Goal: Task Accomplishment & Management: Manage account settings

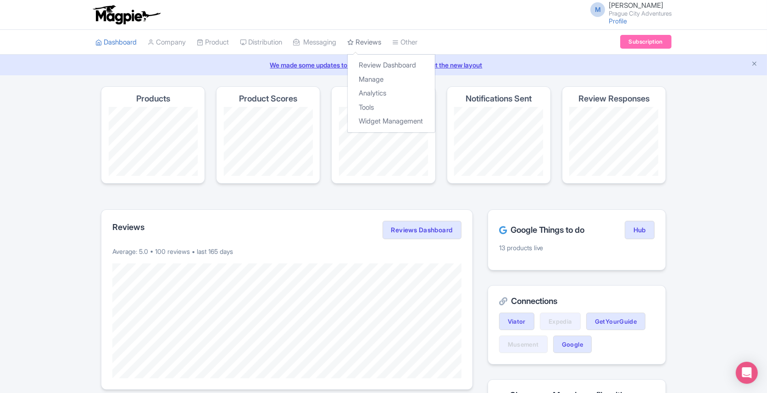
click at [371, 39] on link "Reviews" at bounding box center [364, 42] width 34 height 25
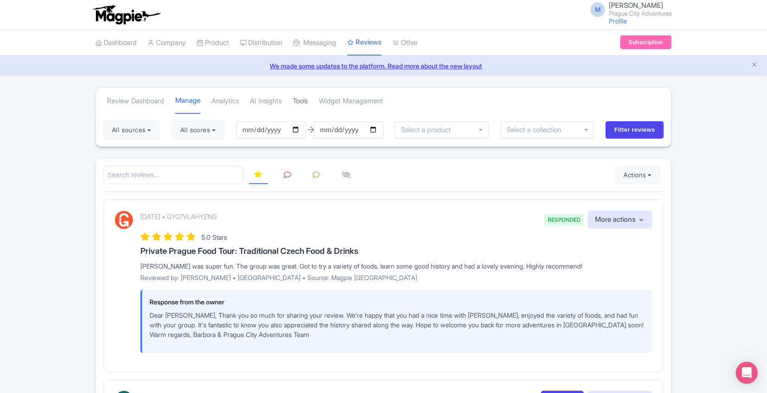
click at [308, 101] on link "Tools" at bounding box center [300, 101] width 15 height 25
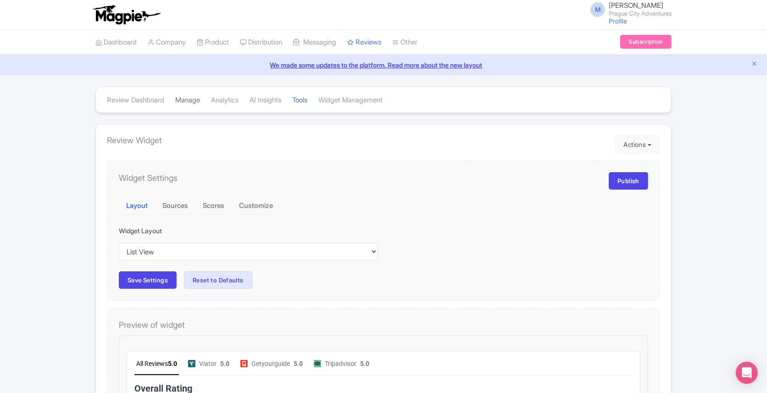
click at [190, 101] on link "Manage" at bounding box center [187, 100] width 25 height 25
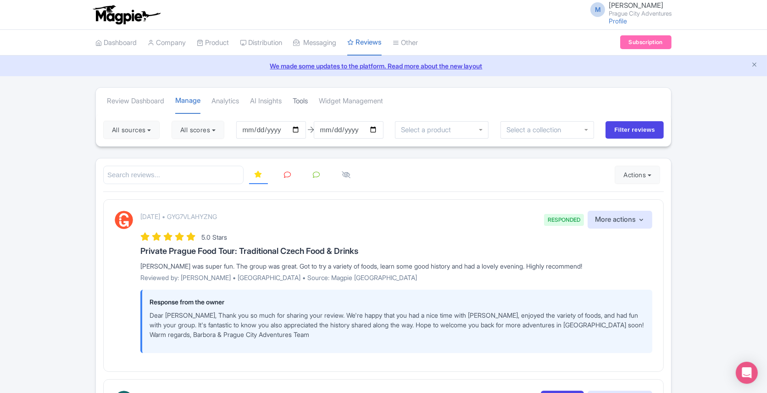
click at [307, 101] on link "Tools" at bounding box center [300, 101] width 15 height 25
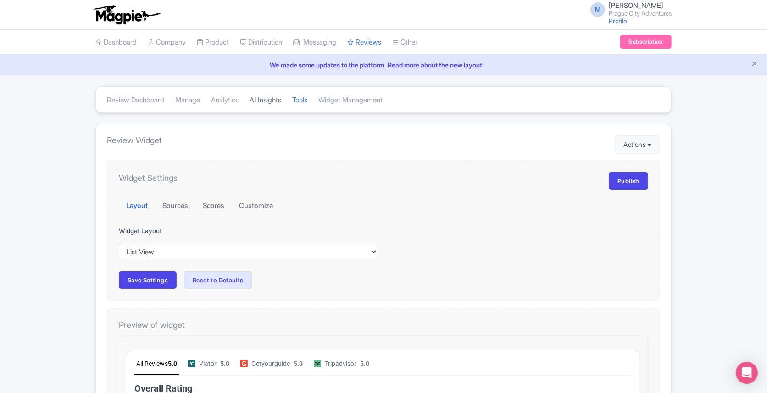
click at [268, 98] on link "AI Insights" at bounding box center [266, 100] width 32 height 25
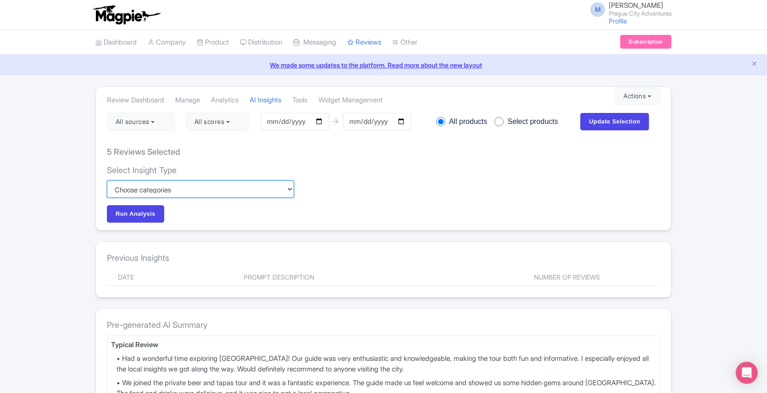
click at [202, 189] on select "Custom Choose categories Staff names - both positive and negative context Probl…" at bounding box center [200, 188] width 187 height 17
click at [179, 191] on select "Custom Choose categories Staff names - both positive and negative context Probl…" at bounding box center [200, 188] width 187 height 17
click at [231, 100] on link "Analytics" at bounding box center [225, 100] width 28 height 25
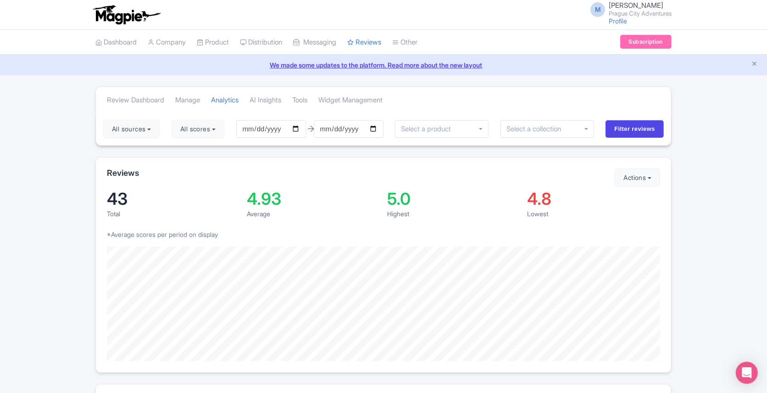
click at [194, 101] on link "Manage" at bounding box center [187, 100] width 25 height 25
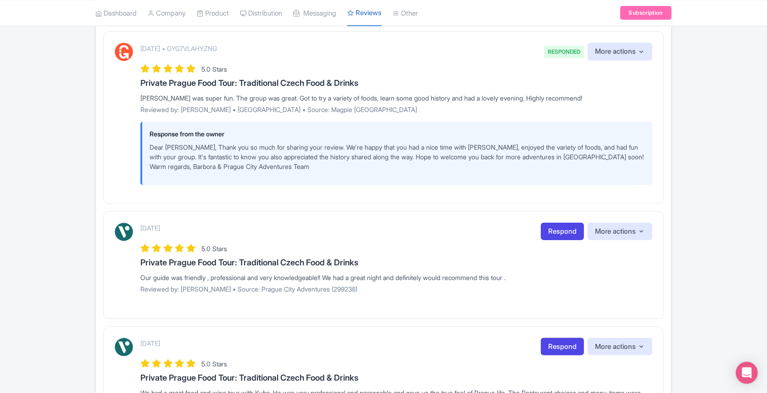
scroll to position [235, 0]
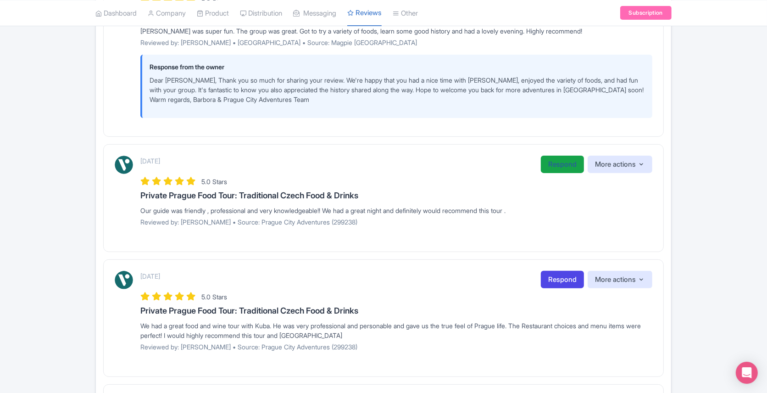
click at [556, 164] on link "Respond" at bounding box center [562, 165] width 43 height 18
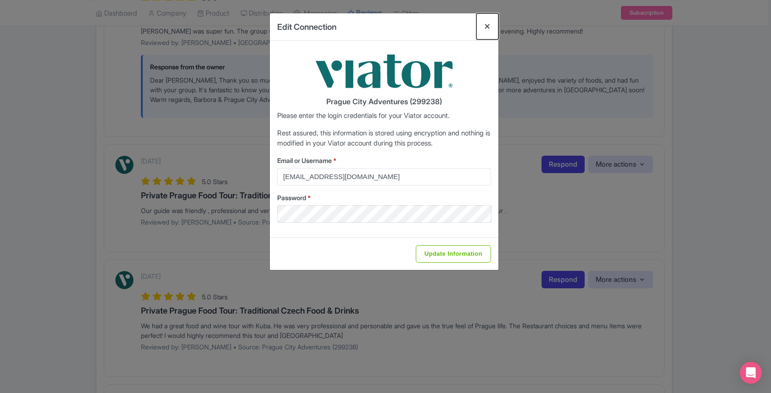
click at [490, 27] on button "Close" at bounding box center [487, 26] width 22 height 26
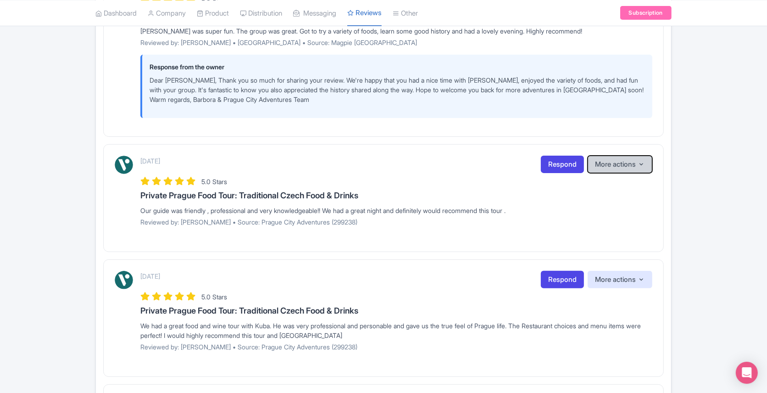
click at [646, 160] on button "More actions" at bounding box center [620, 165] width 65 height 18
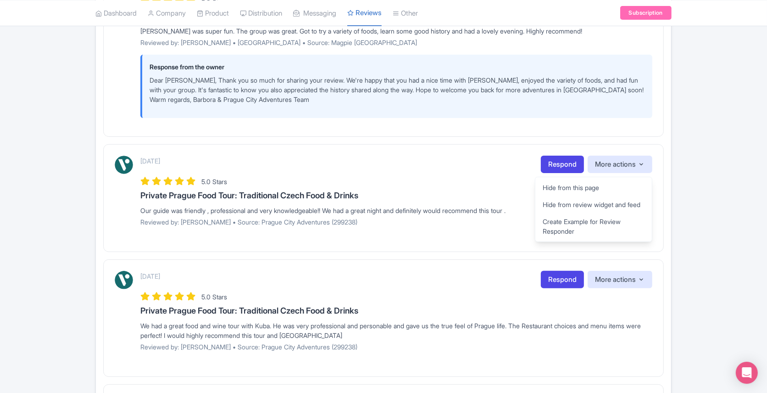
click at [400, 163] on div "September 21, 2025 Respond More actions Hide from this page Hide from review wi…" at bounding box center [396, 165] width 512 height 18
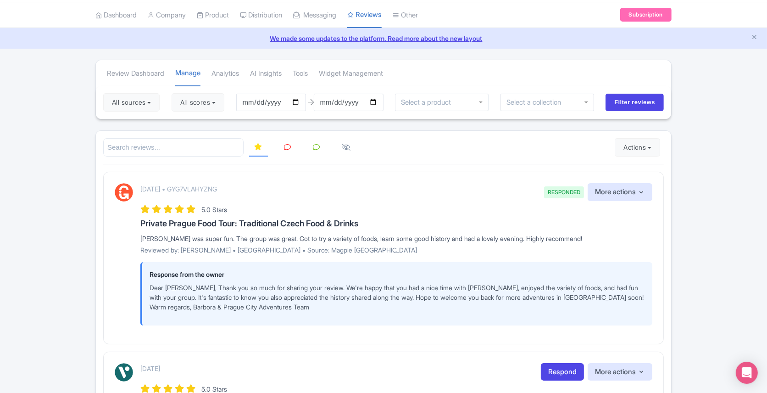
scroll to position [0, 0]
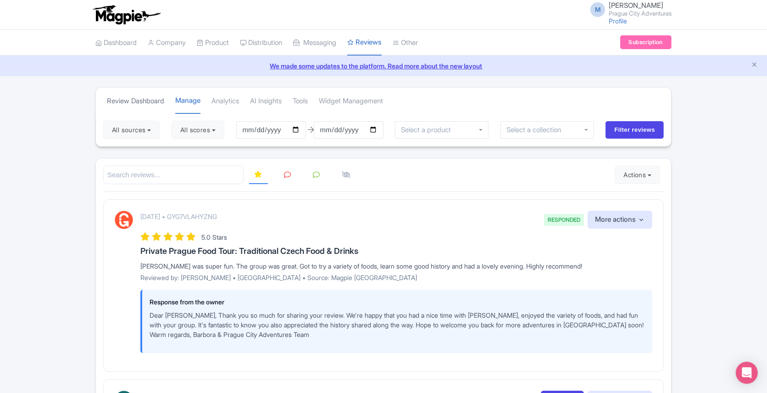
click at [140, 102] on link "Review Dashboard" at bounding box center [135, 101] width 57 height 25
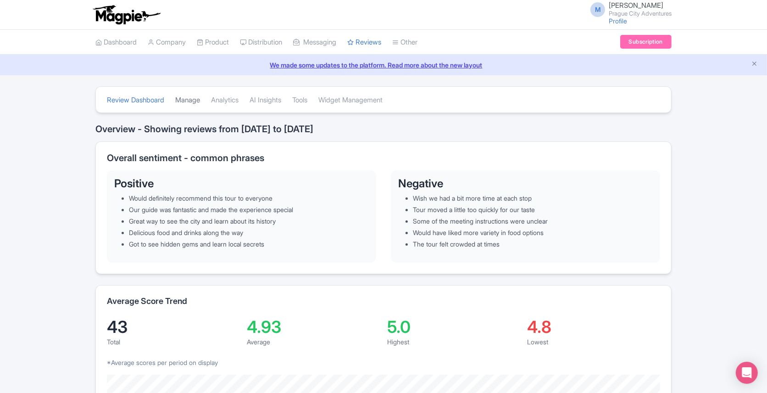
click at [186, 95] on link "Manage" at bounding box center [187, 100] width 25 height 25
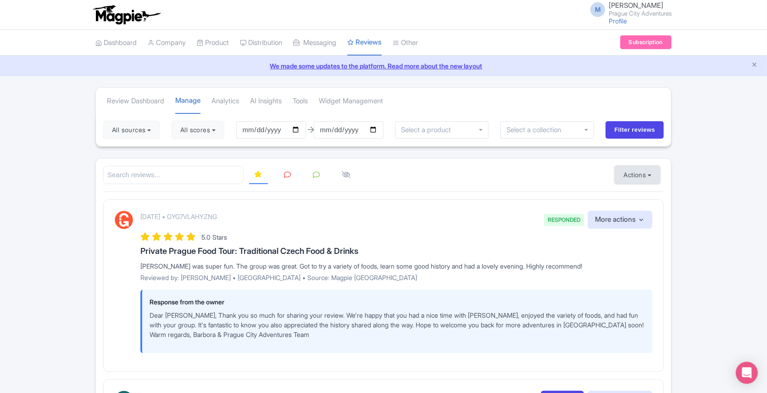
click at [642, 169] on button "Actions" at bounding box center [637, 175] width 45 height 18
click at [650, 226] on link "Manage Review Responder tool" at bounding box center [669, 228] width 108 height 14
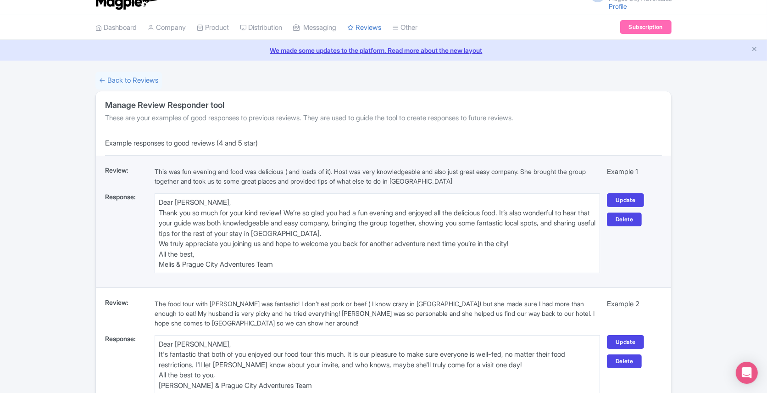
scroll to position [19, 0]
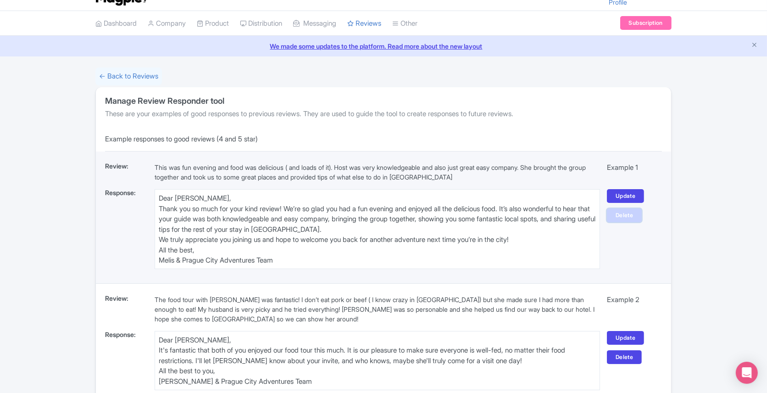
click at [620, 212] on link "Delete" at bounding box center [624, 215] width 35 height 14
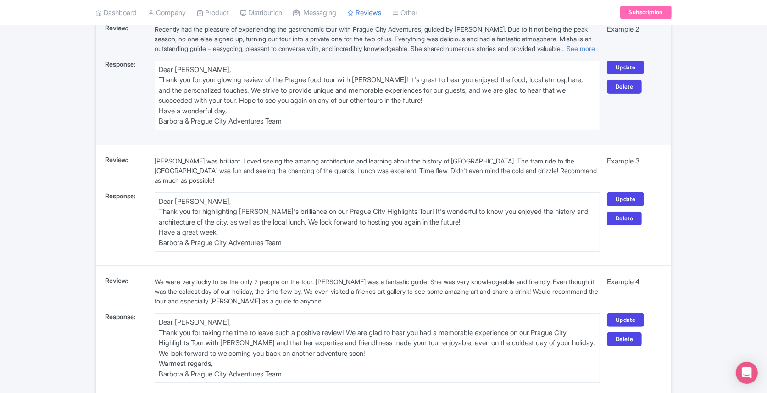
scroll to position [236, 0]
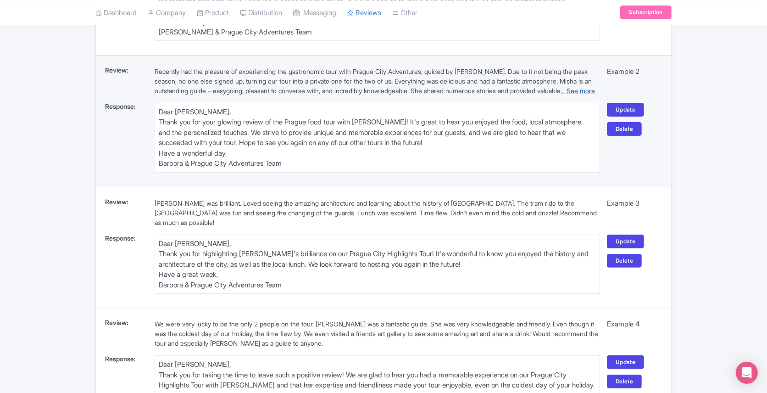
click at [561, 95] on link "... See more" at bounding box center [578, 91] width 34 height 8
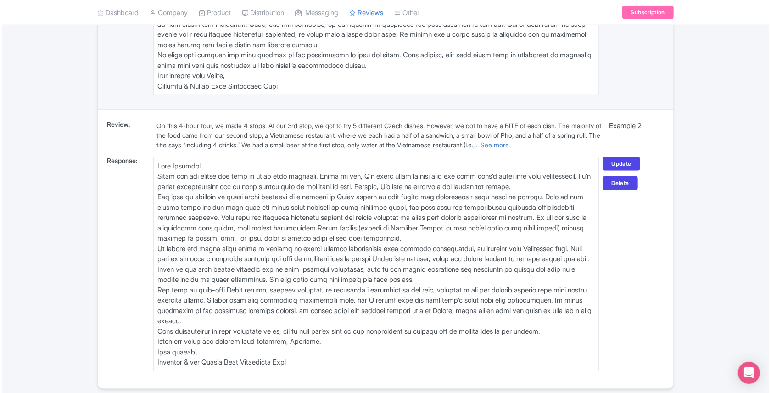
scroll to position [896, 0]
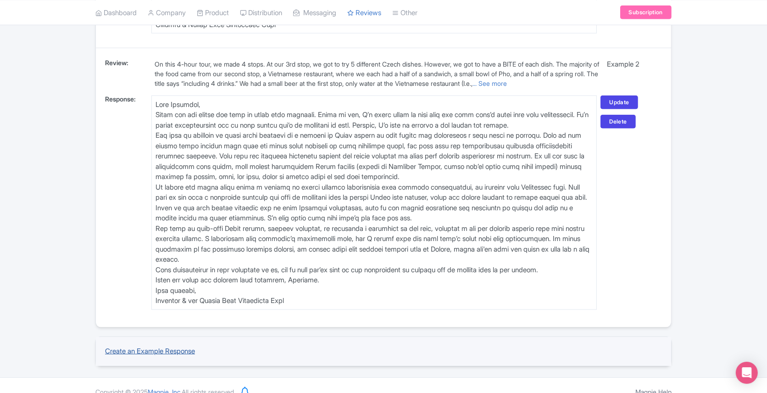
click at [168, 346] on link "Create an Example Response" at bounding box center [150, 350] width 90 height 9
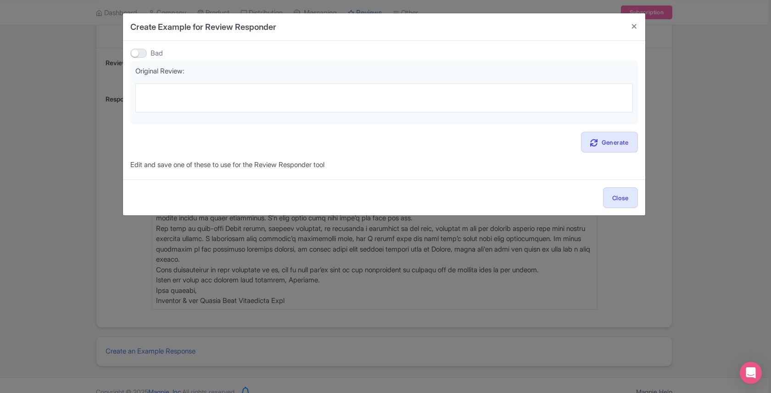
click at [136, 52] on div at bounding box center [138, 53] width 17 height 9
click at [136, 52] on input "Bad" at bounding box center [133, 53] width 6 height 6
checkbox input "true"
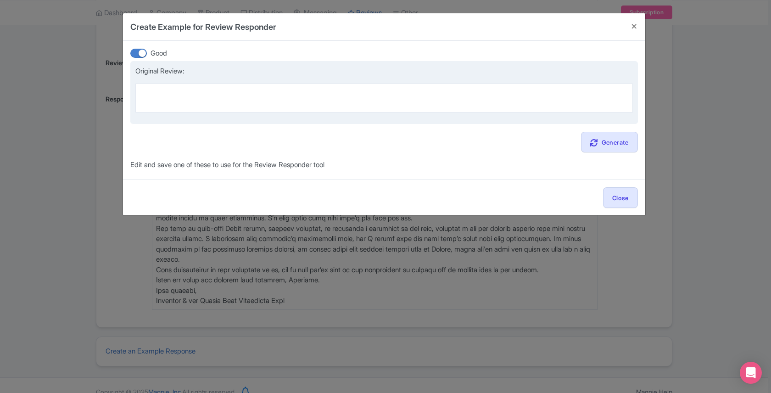
click at [183, 93] on textarea at bounding box center [383, 98] width 497 height 28
paste textarea "A top favorite food tour in our world travels. Misha grew up here and took us t…"
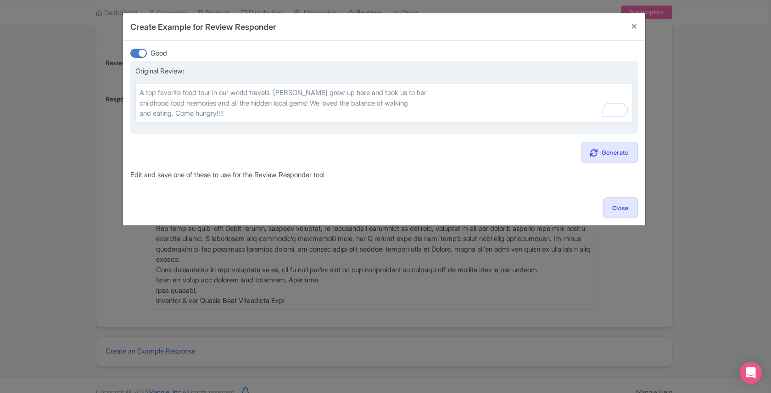
click at [141, 102] on textarea "A top favorite food tour in our world travels. Misha grew up here and took us t…" at bounding box center [383, 103] width 497 height 39
click at [140, 114] on textarea "A top favorite food tour in our world travels. Misha grew up here and took us t…" at bounding box center [383, 103] width 497 height 39
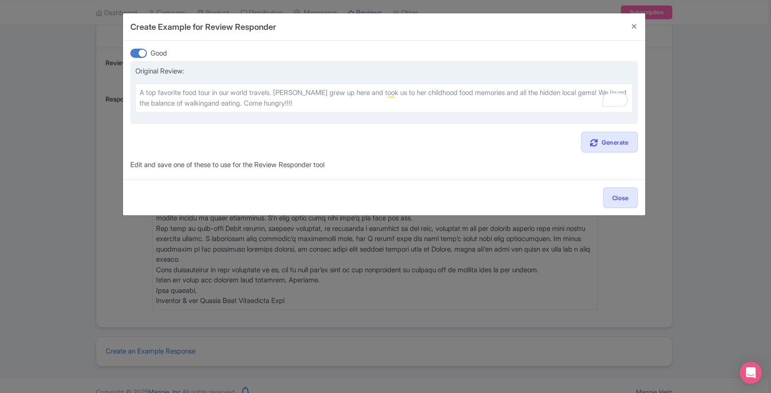
type textarea "A top favorite food tour in our world travels. Misha grew up here and took us t…"
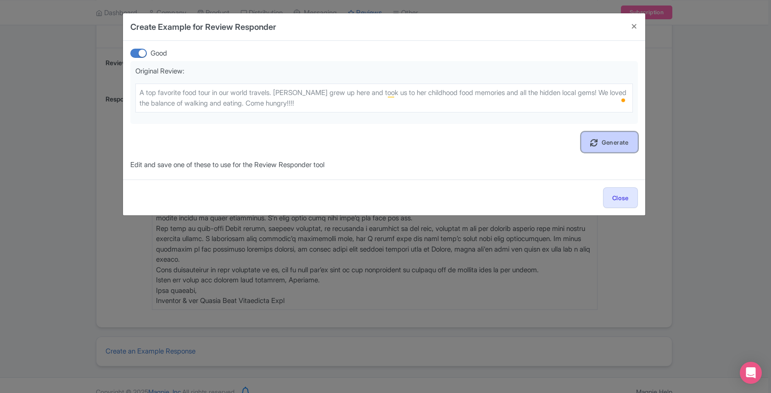
click at [609, 142] on link "Generate" at bounding box center [609, 142] width 57 height 21
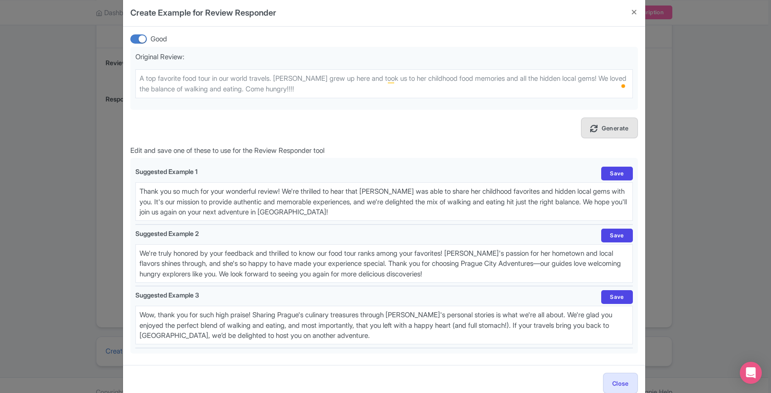
scroll to position [19, 0]
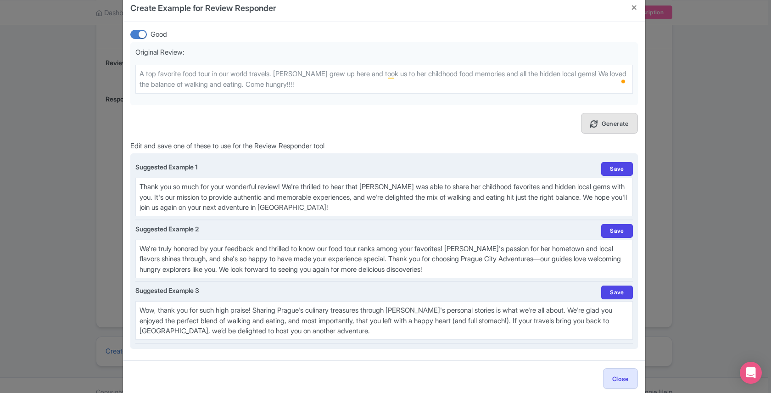
click at [235, 194] on textarea "Thank you so much for your wonderful review! We're thrilled to hear that Misha …" at bounding box center [383, 197] width 497 height 39
paste textarea "hank you so much for this, Julie! I had a blast with you guys, what a special n…"
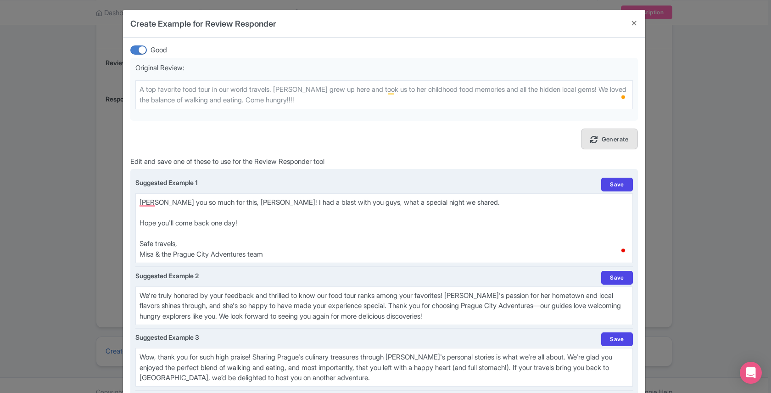
scroll to position [0, 0]
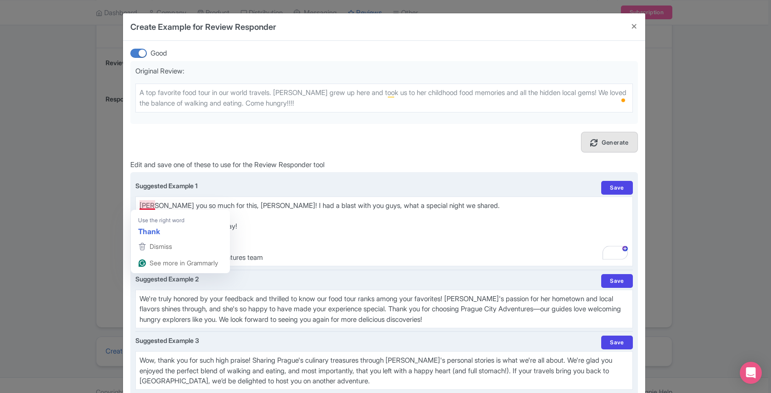
click at [139, 206] on textarea "Thank you so much for your wonderful review! We're thrilled to hear that Misha …" at bounding box center [383, 231] width 497 height 70
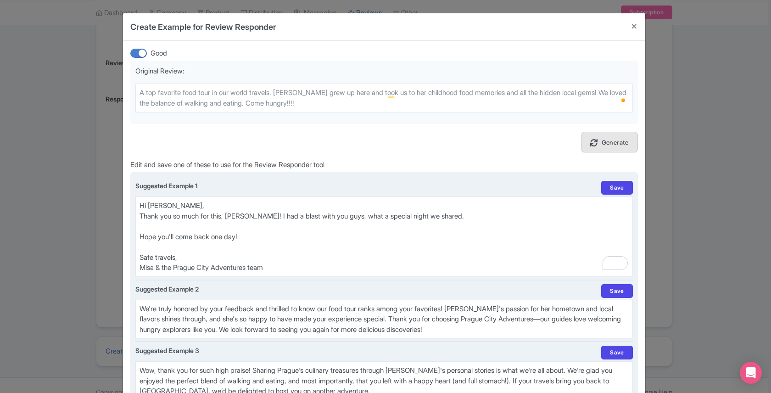
click at [246, 214] on textarea "Thank you so much for your wonderful review! We're thrilled to hear that Misha …" at bounding box center [383, 236] width 497 height 80
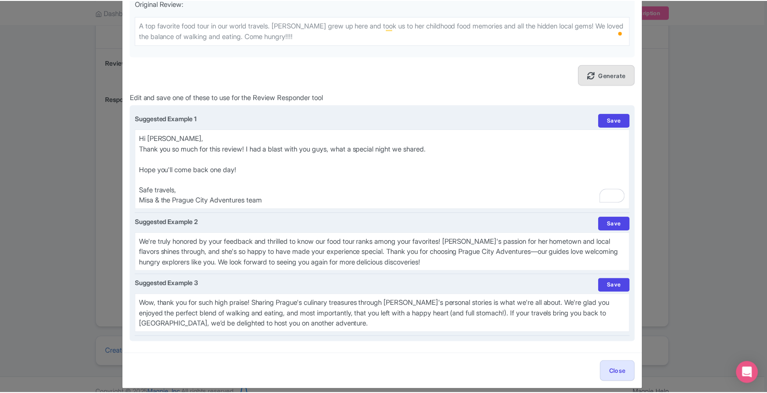
scroll to position [72, 0]
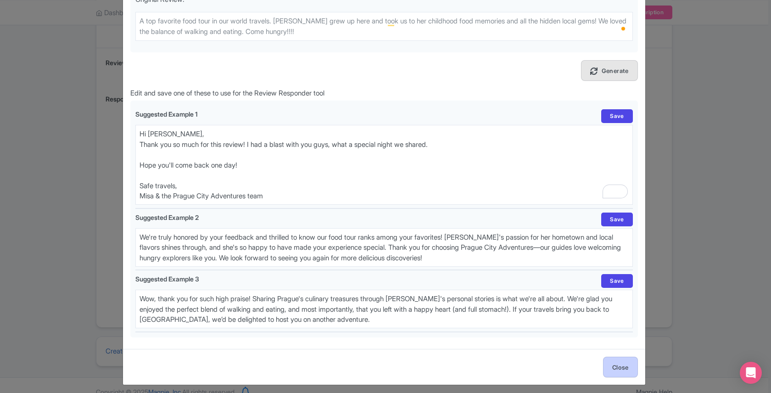
type textarea "Hi Jules, Thank you so much for this review! I had a blast with you guys, what …"
click at [612, 363] on button "Close" at bounding box center [620, 367] width 35 height 21
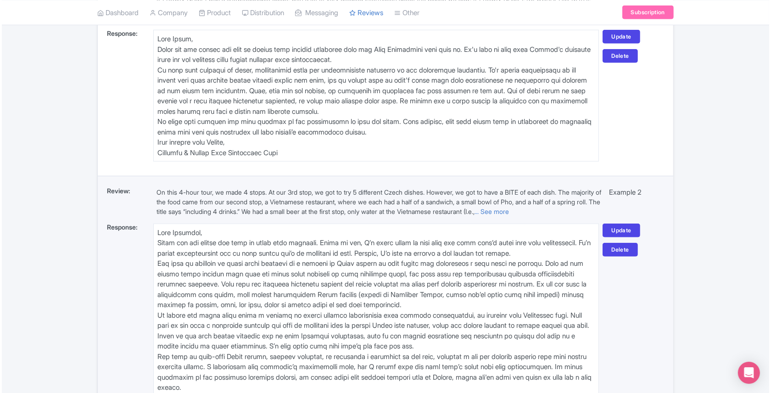
scroll to position [896, 0]
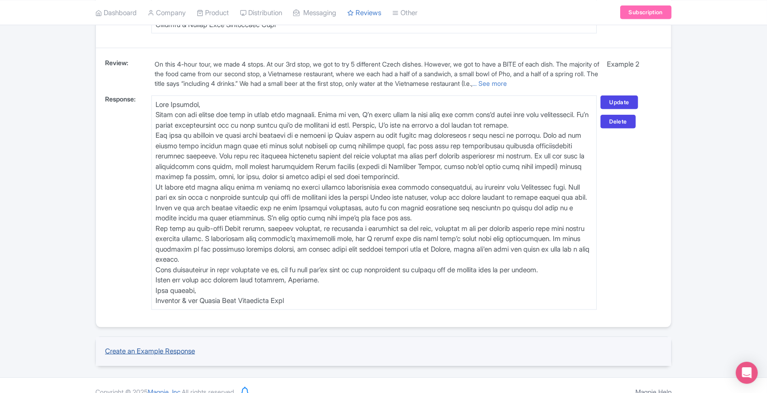
click at [164, 346] on link "Create an Example Response" at bounding box center [150, 350] width 90 height 9
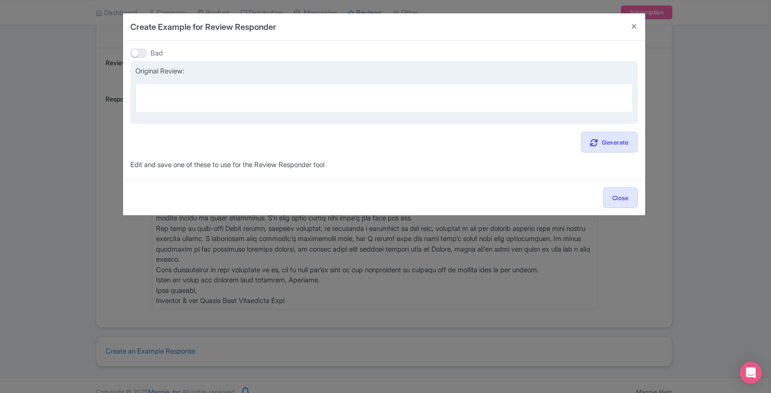
click at [175, 92] on textarea at bounding box center [383, 98] width 497 height 28
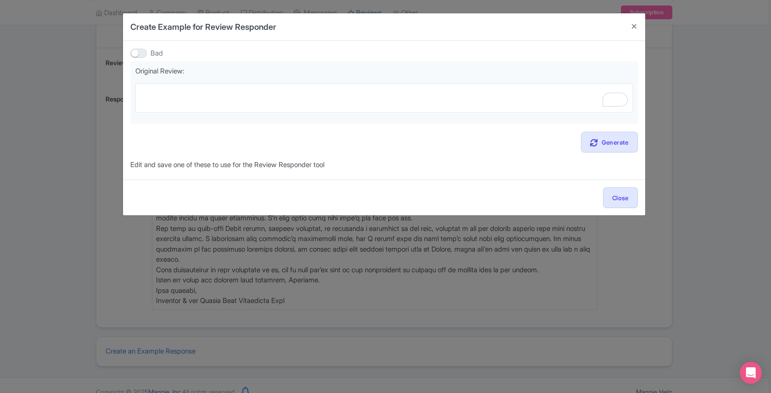
click at [138, 53] on div at bounding box center [138, 53] width 17 height 9
click at [136, 53] on input "Bad" at bounding box center [133, 53] width 6 height 6
checkbox input "true"
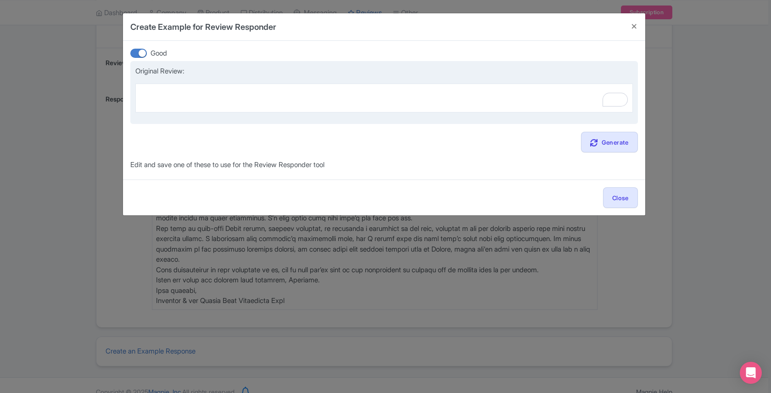
click at [155, 89] on textarea "To enrich screen reader interactions, please activate Accessibility in Grammarl…" at bounding box center [383, 98] width 497 height 28
paste textarea "Lots to eat and drink. Nika was a great guide. Knowledgeable about food, drink,…"
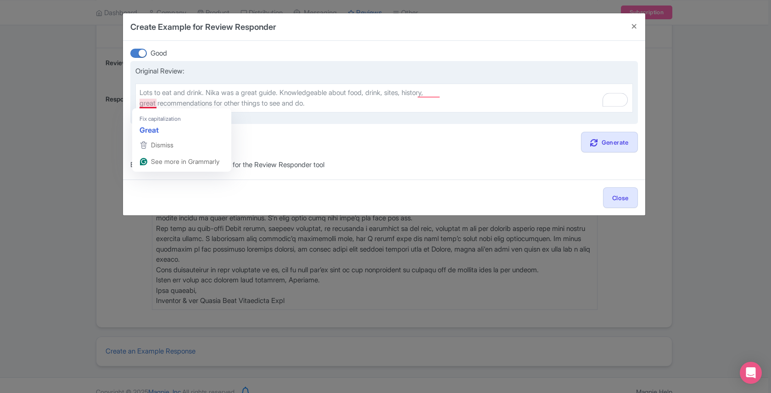
click at [140, 103] on textarea "Lots to eat and drink. Nika was a great guide. Knowledgeable about food, drink,…" at bounding box center [383, 98] width 497 height 28
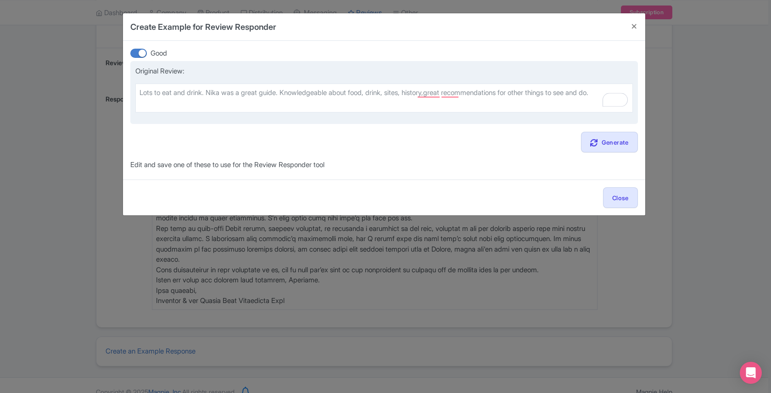
type textarea "Lots to eat and drink. Nika was a great guide. Knowledgeable about food, drink,…"
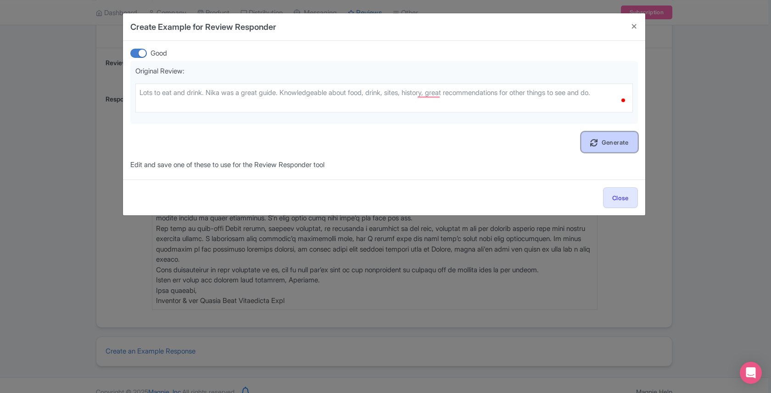
click at [609, 141] on link "Generate" at bounding box center [609, 142] width 57 height 21
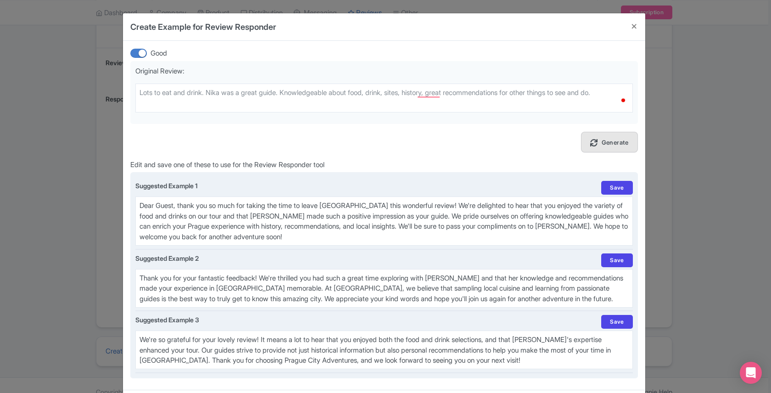
click at [185, 214] on textarea "Dear Guest, thank you so much for taking the time to leave us this wonderful re…" at bounding box center [383, 220] width 497 height 49
paste textarea "We’re so glad our tour satisfied both your expectations and your appetite 😉 Tha…"
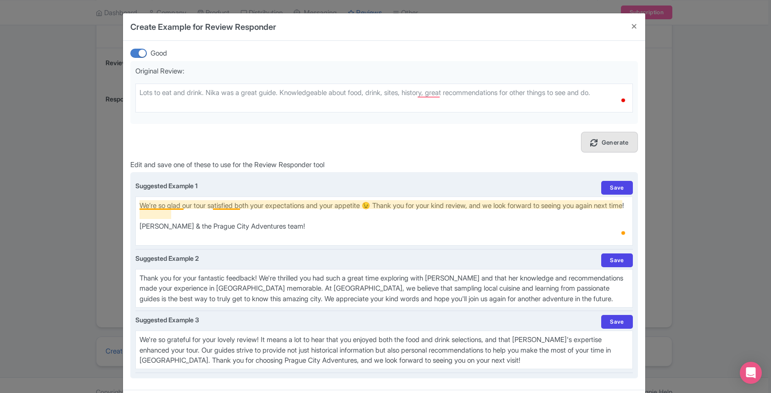
click at [138, 204] on textarea "Dear Guest, thank you so much for taking the time to leave us this wonderful re…" at bounding box center [383, 220] width 497 height 49
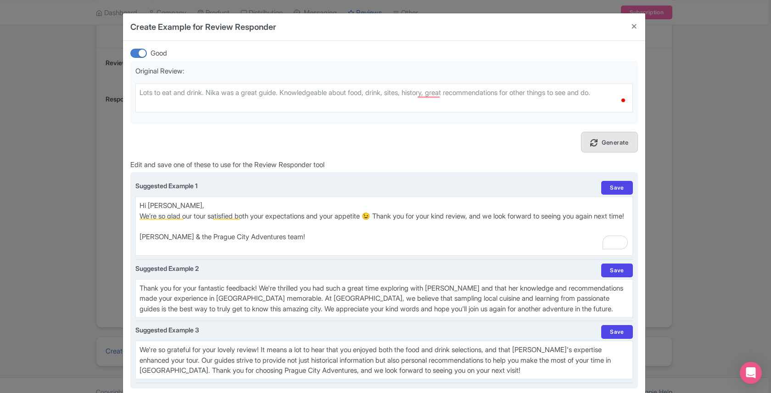
click at [295, 246] on textarea "Dear Guest, thank you so much for taking the time to leave us this wonderful re…" at bounding box center [383, 225] width 497 height 59
type textarea "Hi [PERSON_NAME], We’re so glad our tour satisfied both your expectations and y…"
click at [614, 187] on link "Save" at bounding box center [616, 188] width 31 height 14
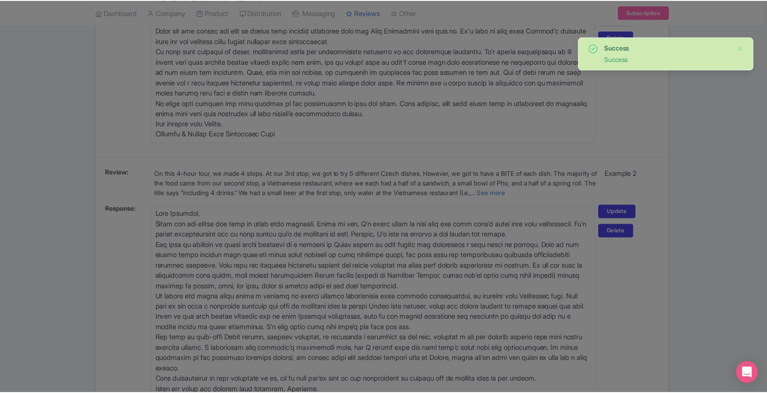
scroll to position [974, 0]
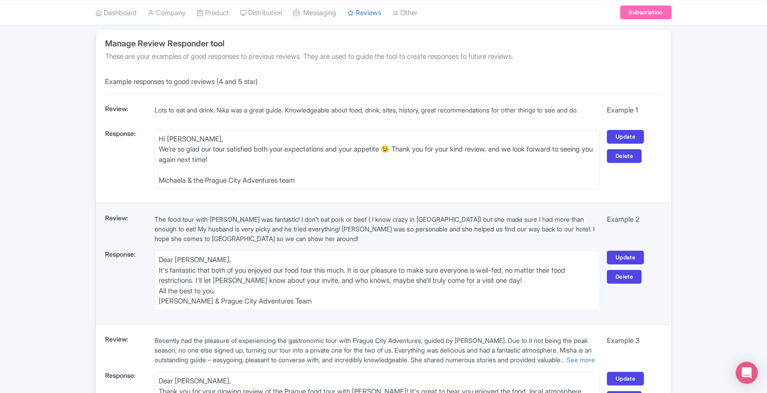
scroll to position [81, 0]
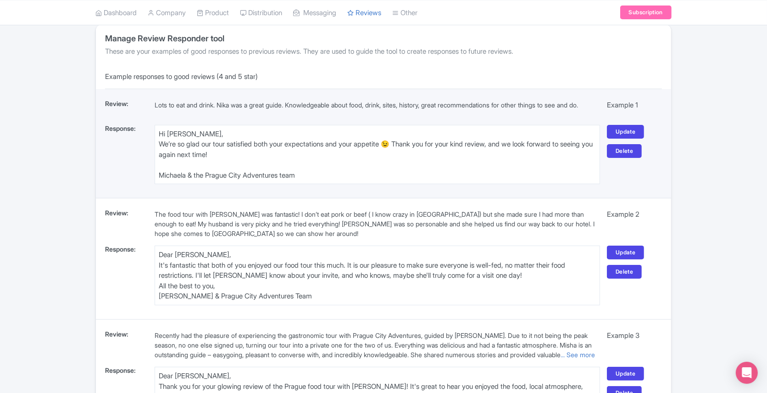
click at [204, 137] on textarea "Hi [PERSON_NAME], We’re so glad our tour satisfied both your expectations and y…" at bounding box center [378, 154] width 446 height 59
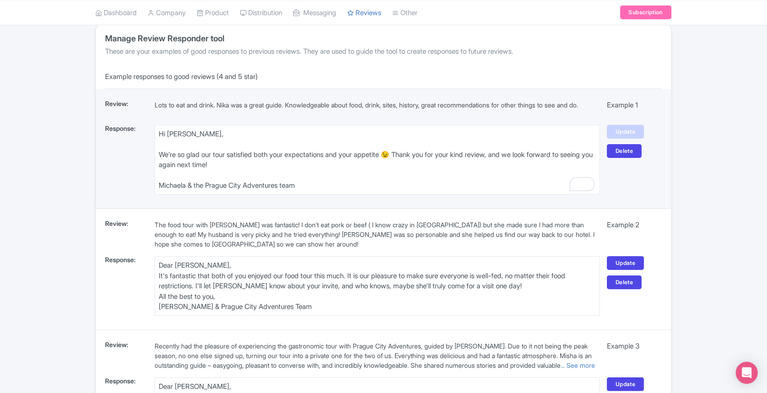
type textarea "Hi [PERSON_NAME], We’re so glad our tour satisfied both your expectations and y…"
click at [626, 134] on link "Update" at bounding box center [625, 132] width 37 height 14
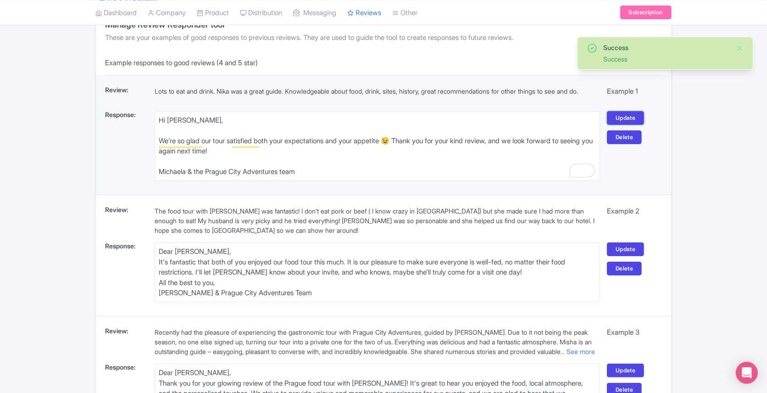
scroll to position [126, 0]
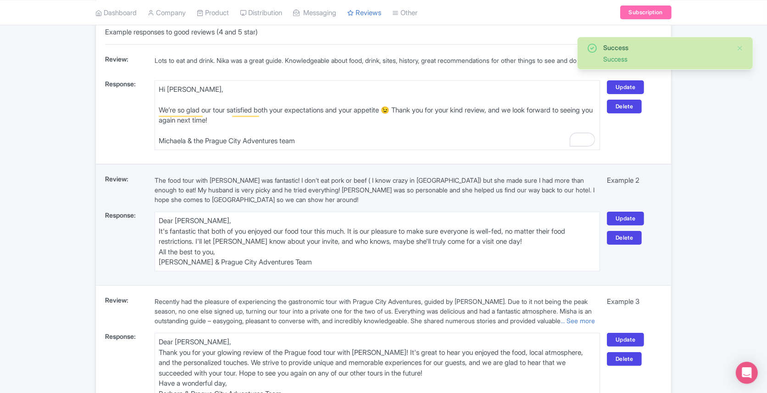
click at [207, 223] on textarea "Dear [PERSON_NAME], It's fantastic that both of you enjoyed our food tour this …" at bounding box center [378, 241] width 446 height 59
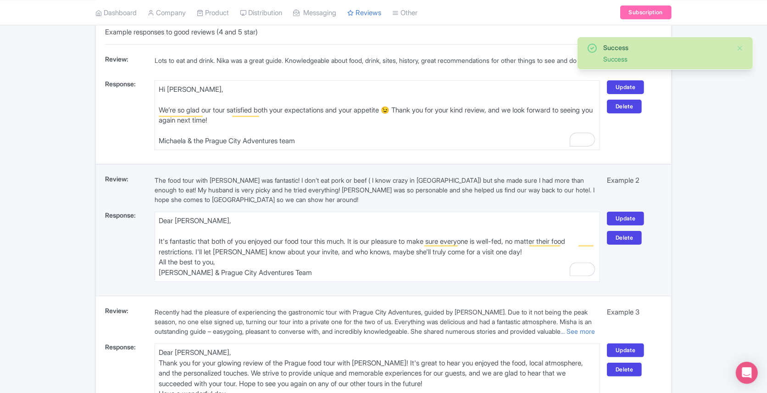
click at [513, 253] on textarea "Dear [PERSON_NAME], It's fantastic that both of you enjoyed our food tour this …" at bounding box center [378, 247] width 446 height 70
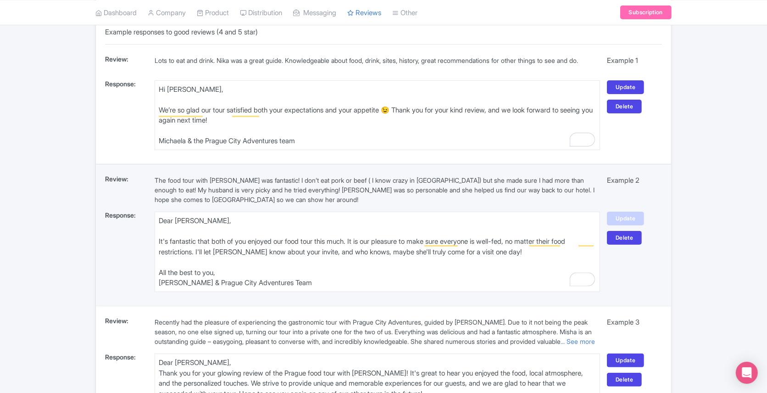
type textarea "Dear [PERSON_NAME], It's fantastic that both of you enjoyed our food tour this …"
click at [635, 217] on link "Update" at bounding box center [625, 219] width 37 height 14
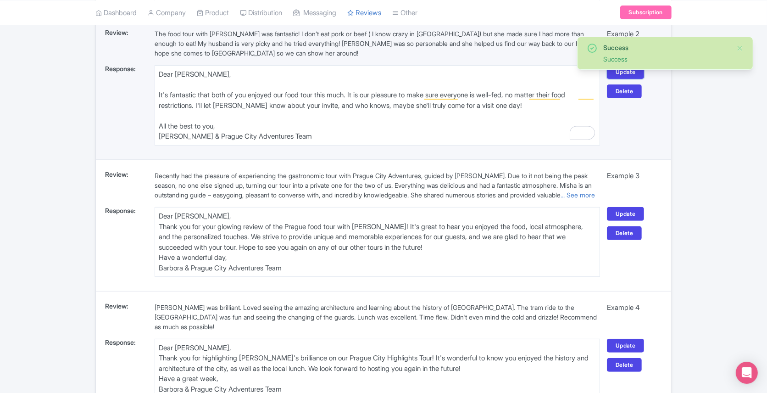
scroll to position [283, 0]
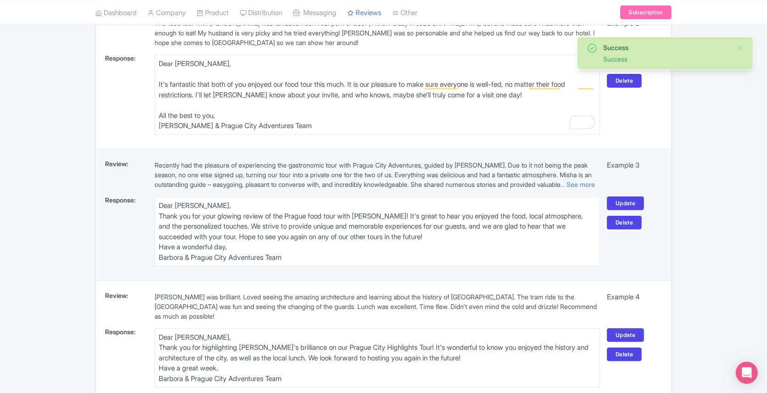
click at [201, 219] on textarea "Dear [PERSON_NAME], Thank you for your glowing review of the Prague food tour w…" at bounding box center [378, 231] width 446 height 70
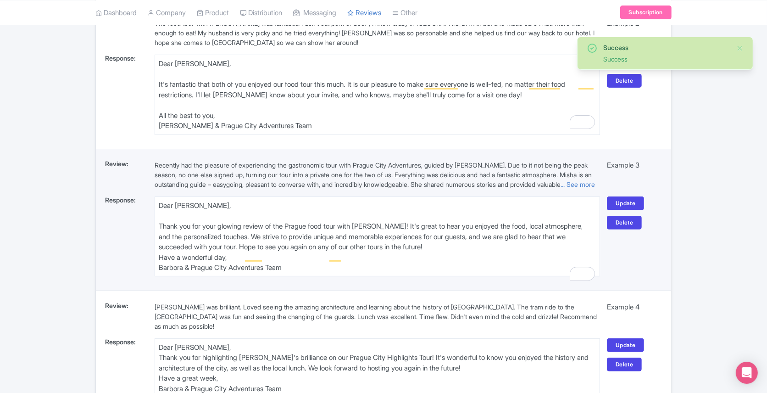
click at [445, 258] on textarea "Dear [PERSON_NAME], Thank you for your glowing review of the Prague food tour w…" at bounding box center [378, 236] width 446 height 80
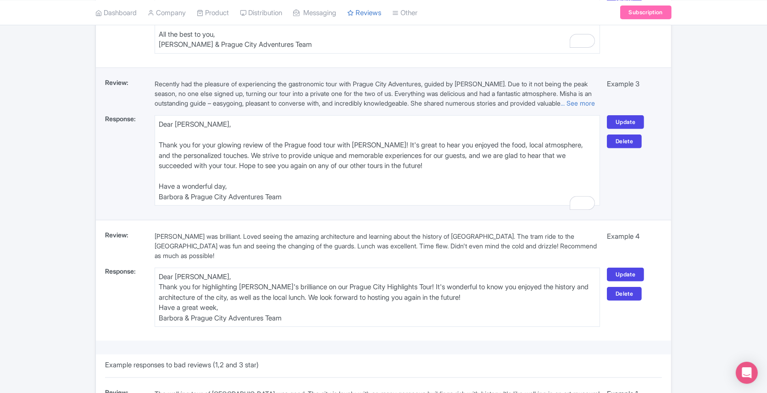
scroll to position [384, 0]
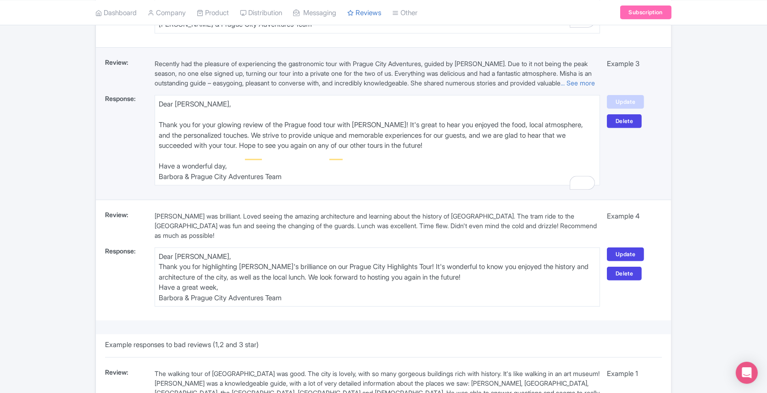
type textarea "Dear [PERSON_NAME], Thank you for your glowing review of the Prague food tour w…"
click at [632, 109] on link "Update" at bounding box center [625, 102] width 37 height 14
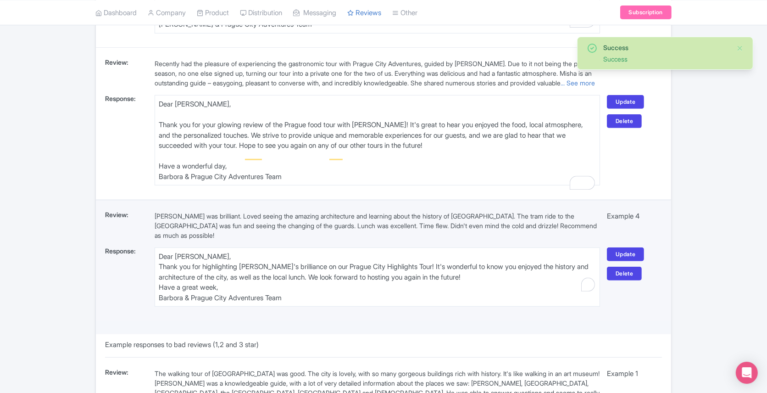
click at [218, 257] on textarea "Dear [PERSON_NAME], Thank you for highlighting [PERSON_NAME]'s brilliance on ou…" at bounding box center [378, 276] width 446 height 59
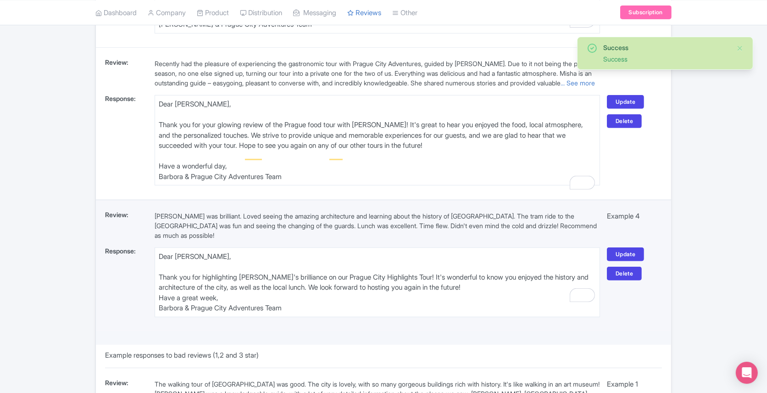
click at [489, 288] on textarea "Dear [PERSON_NAME], Thank you for highlighting [PERSON_NAME]'s brilliance on ou…" at bounding box center [378, 282] width 446 height 70
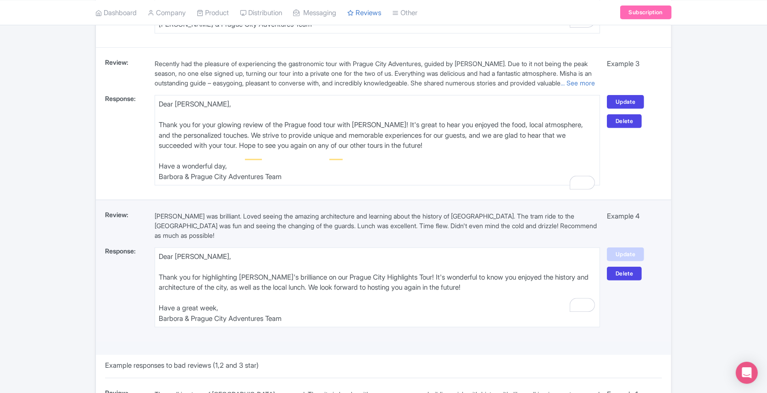
type textarea "Dear [PERSON_NAME], Thank you for highlighting [PERSON_NAME]'s brilliance on ou…"
click at [633, 253] on link "Update" at bounding box center [625, 254] width 37 height 14
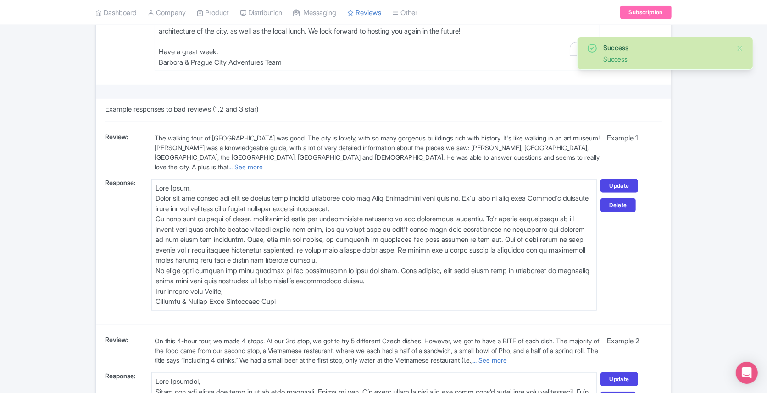
scroll to position [658, 0]
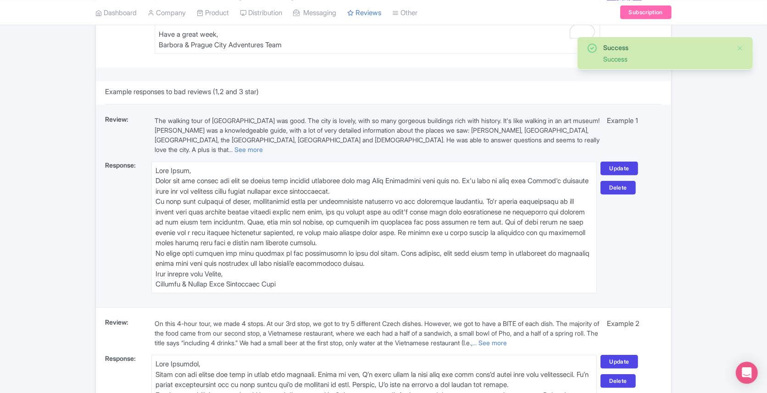
click at [204, 171] on textarea at bounding box center [374, 228] width 446 height 132
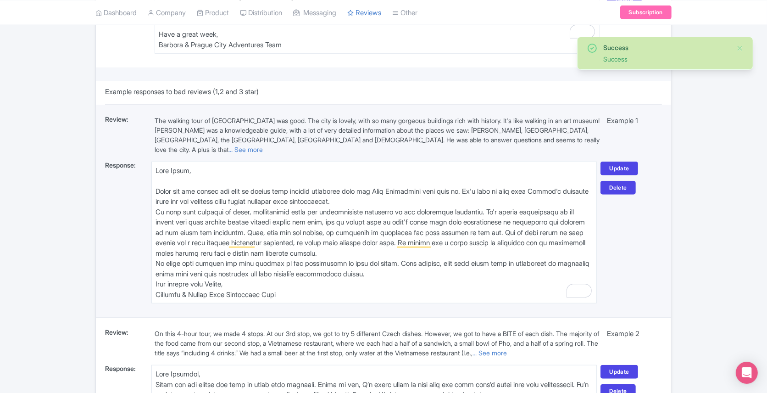
click at [406, 208] on textarea "To enrich screen reader interactions, please activate Accessibility in Grammarl…" at bounding box center [374, 233] width 446 height 142
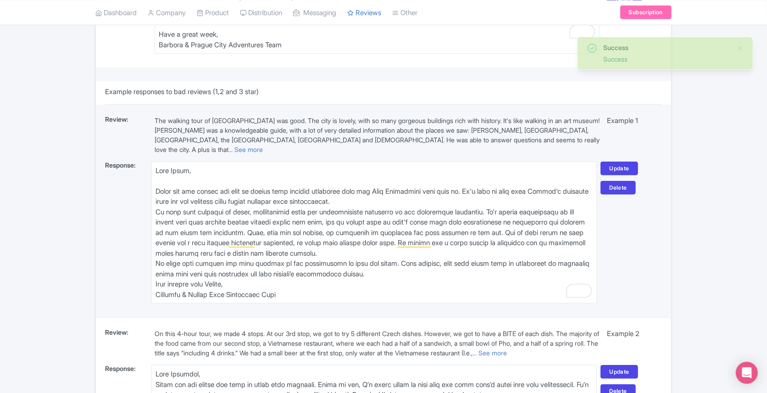
click at [401, 203] on textarea "To enrich screen reader interactions, please activate Accessibility in Grammarl…" at bounding box center [374, 233] width 446 height 142
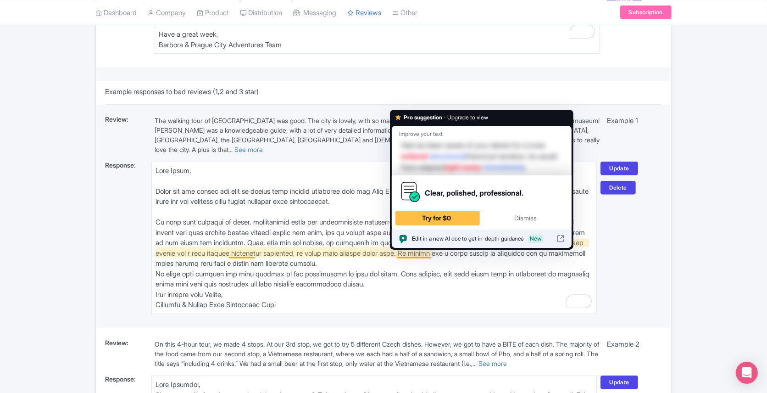
click at [389, 264] on textarea "To enrich screen reader interactions, please activate Accessibility in Grammarl…" at bounding box center [374, 238] width 446 height 152
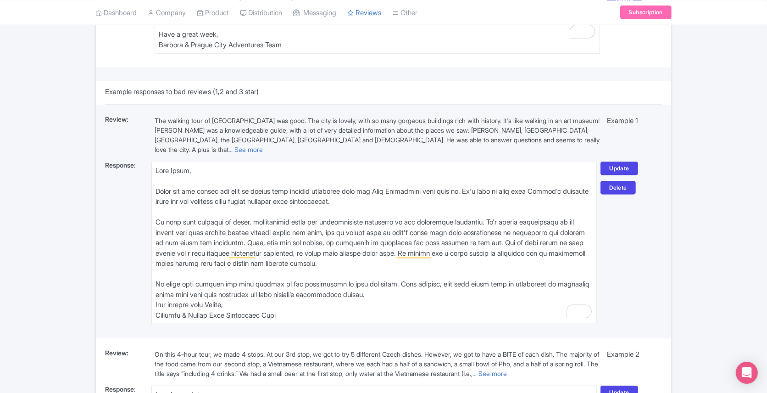
click at [414, 296] on textarea "To enrich screen reader interactions, please activate Accessibility in Grammarl…" at bounding box center [374, 243] width 446 height 162
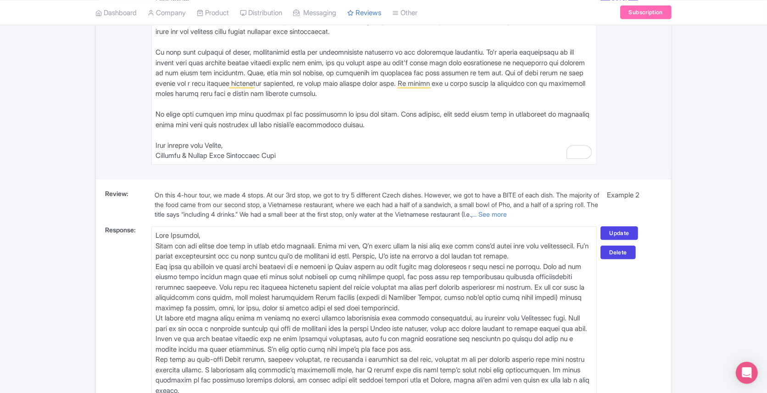
scroll to position [880, 0]
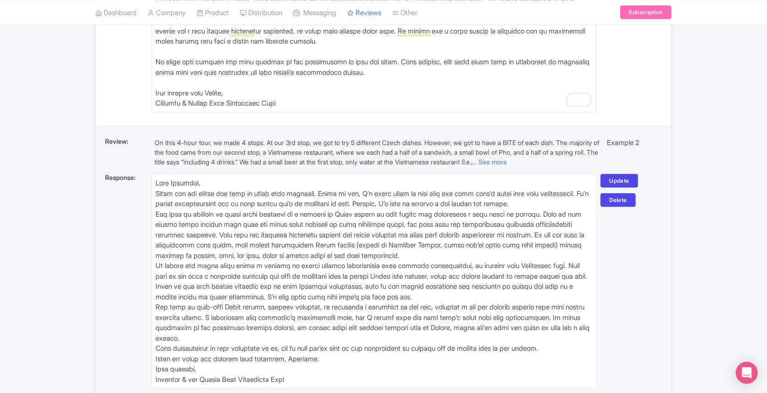
type textarea "Dear Carol, Thank you for taking the time to review your private departure from…"
click at [210, 184] on textarea at bounding box center [374, 281] width 446 height 214
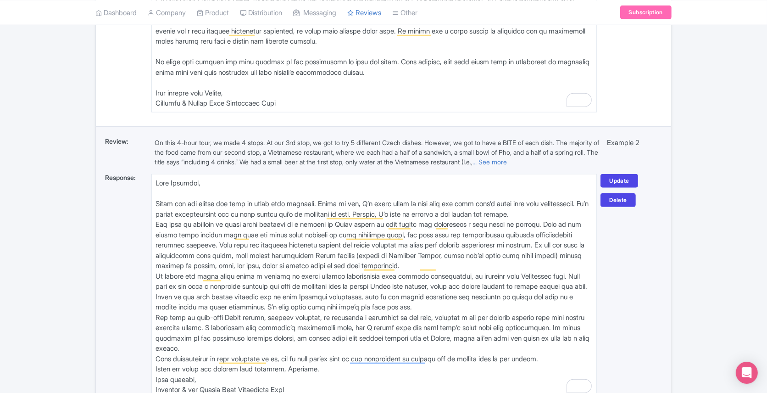
click at [559, 212] on textarea "To enrich screen reader interactions, please activate Accessibility in Grammarl…" at bounding box center [374, 286] width 446 height 224
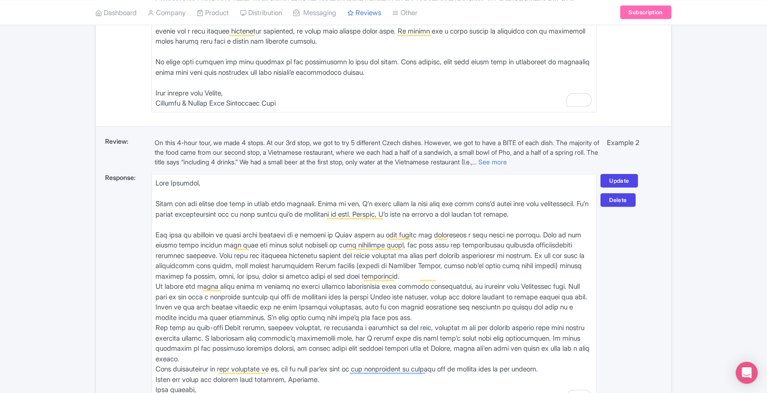
click at [526, 275] on textarea "To enrich screen reader interactions, please activate Accessibility in Grammarl…" at bounding box center [374, 291] width 446 height 235
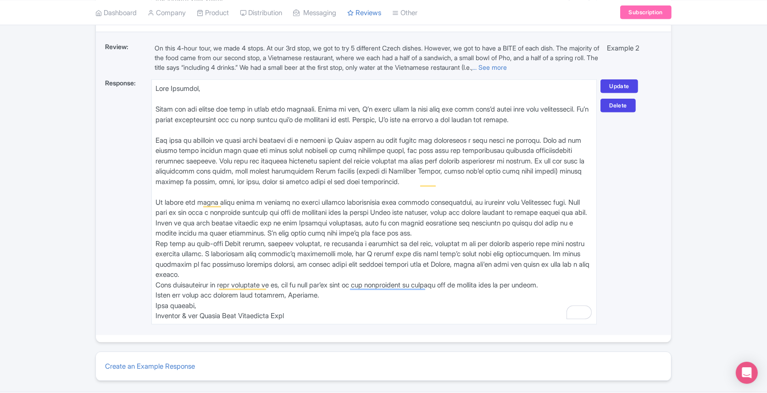
scroll to position [1001, 0]
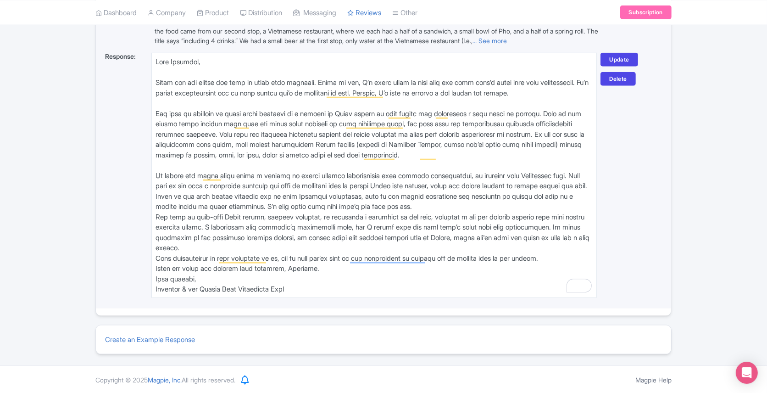
click at [485, 204] on textarea "To enrich screen reader interactions, please activate Accessibility in Grammarl…" at bounding box center [374, 175] width 446 height 245
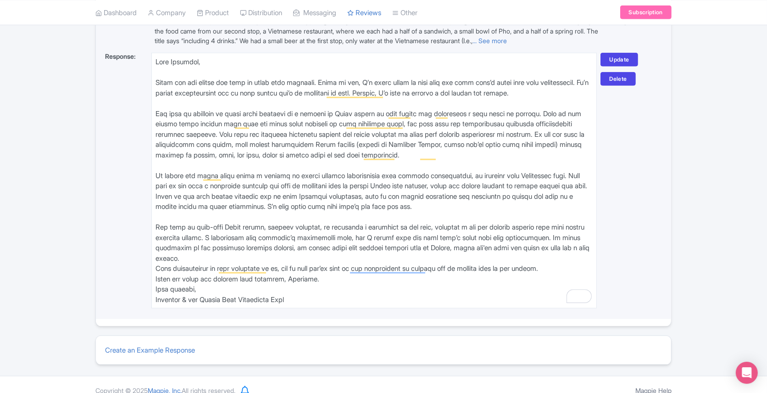
click at [293, 258] on textarea "To enrich screen reader interactions, please activate Accessibility in Grammarl…" at bounding box center [374, 181] width 446 height 256
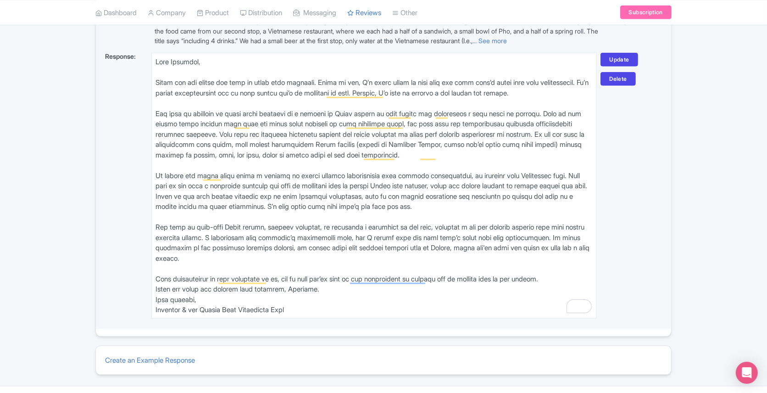
click at [333, 290] on textarea "To enrich screen reader interactions, please activate Accessibility in Grammarl…" at bounding box center [374, 186] width 446 height 266
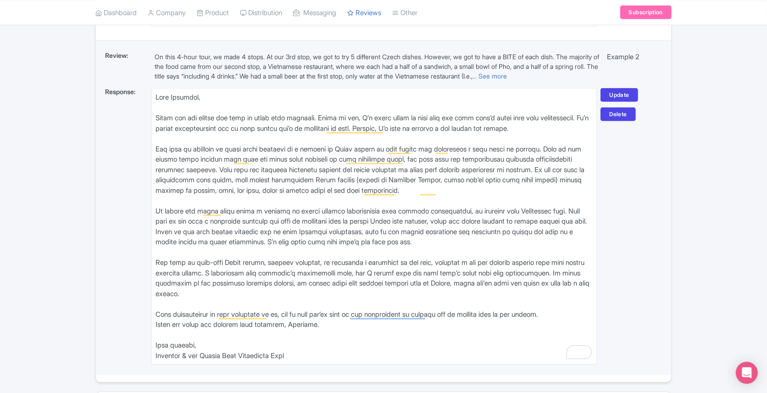
scroll to position [961, 0]
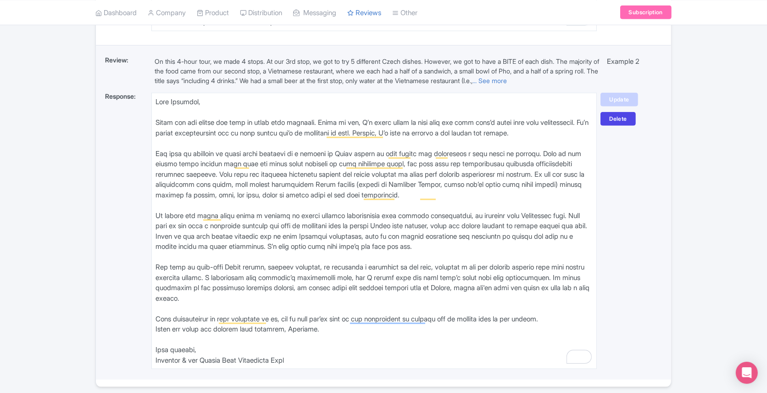
type textarea "Dear Masanori, Thank you for taking the time to share your thoughts. First of a…"
click at [619, 96] on link "Update" at bounding box center [619, 100] width 37 height 14
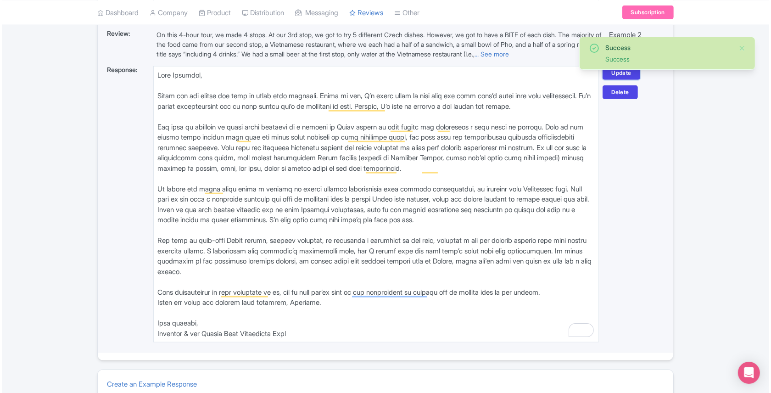
scroll to position [1032, 0]
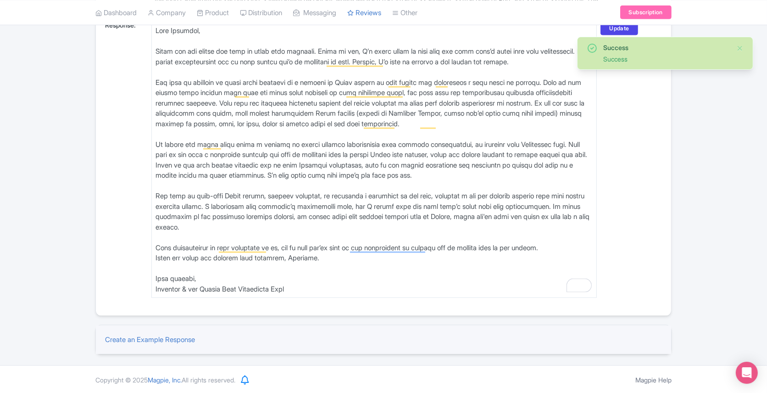
click at [153, 343] on div "Create an Example Response" at bounding box center [383, 339] width 575 height 29
click at [146, 339] on link "Create an Example Response" at bounding box center [150, 339] width 90 height 9
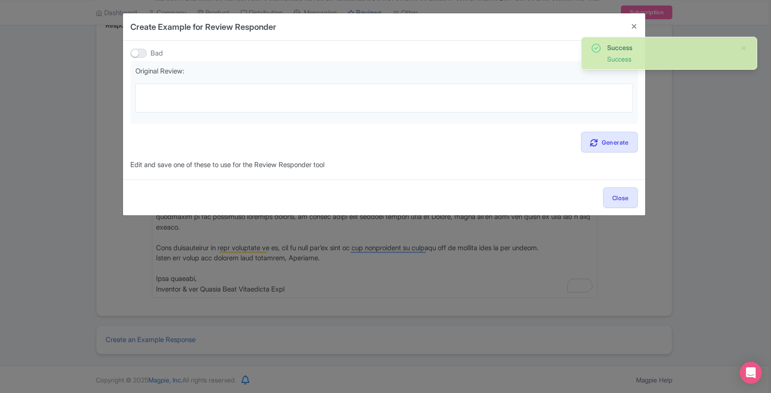
click at [134, 51] on div at bounding box center [138, 53] width 17 height 9
click at [134, 51] on input "Bad" at bounding box center [133, 53] width 6 height 6
checkbox input "true"
